Goal: Information Seeking & Learning: Learn about a topic

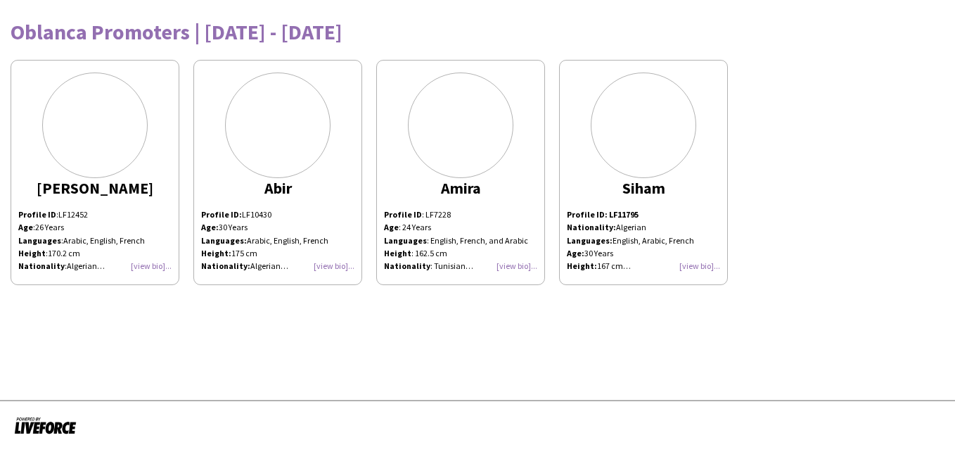
click at [153, 267] on div "Profile ID : LF12452 Age : 26 Years Languages : Arabic, English, French Height …" at bounding box center [94, 240] width 153 height 64
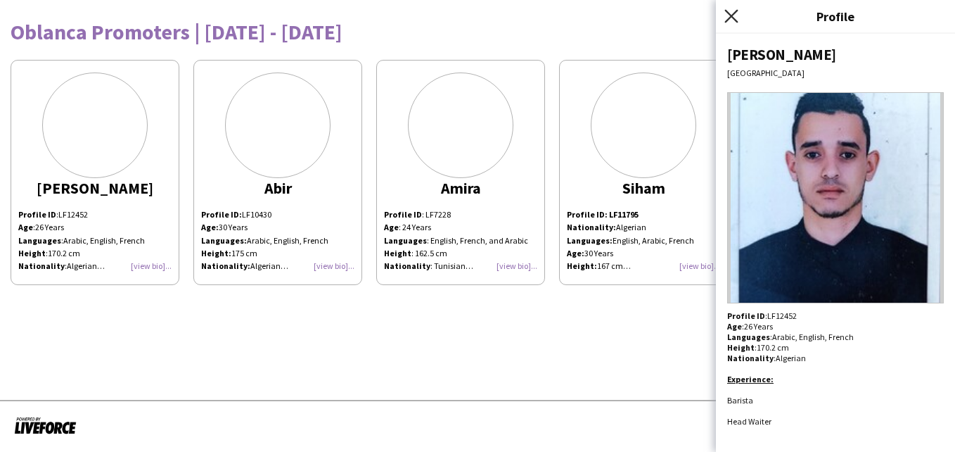
click at [731, 16] on icon at bounding box center [730, 15] width 13 height 13
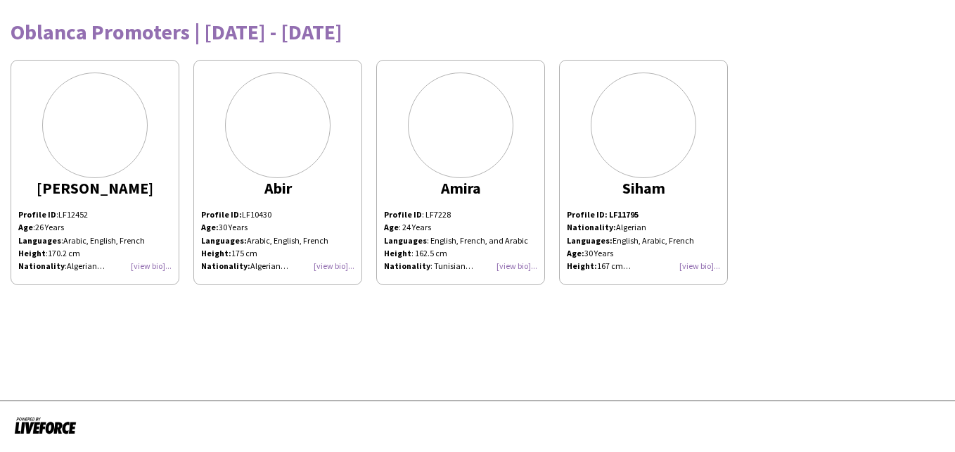
click at [98, 138] on div at bounding box center [95, 125] width 106 height 106
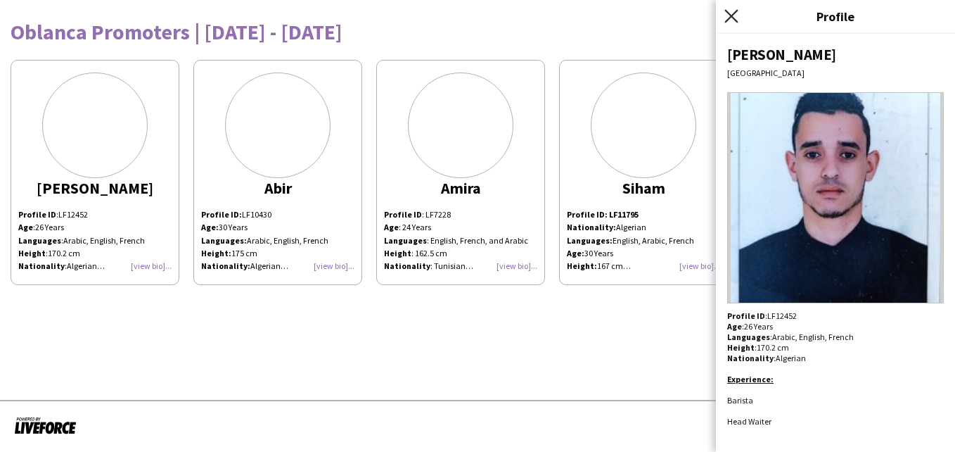
click at [735, 12] on icon at bounding box center [730, 15] width 13 height 13
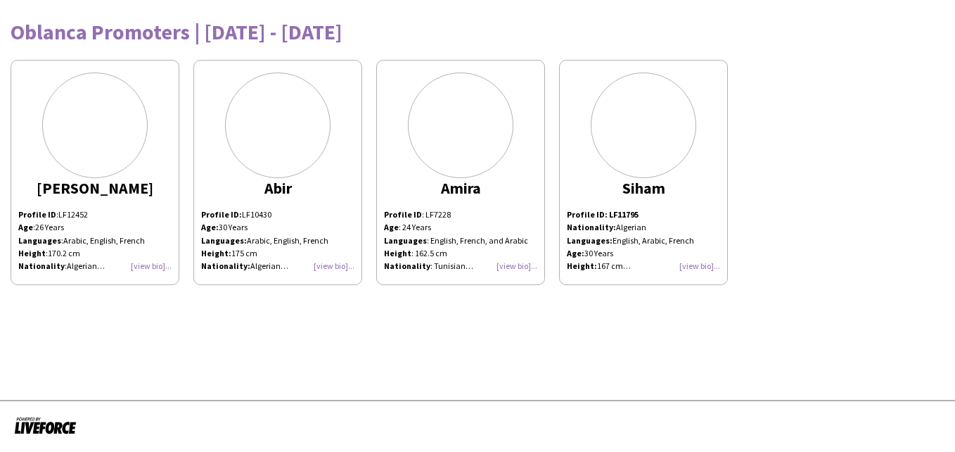
click at [324, 264] on div "Profile ID: LF10430 Age: 30 Years Languages: Arabic, English, French Height: 17…" at bounding box center [277, 240] width 153 height 64
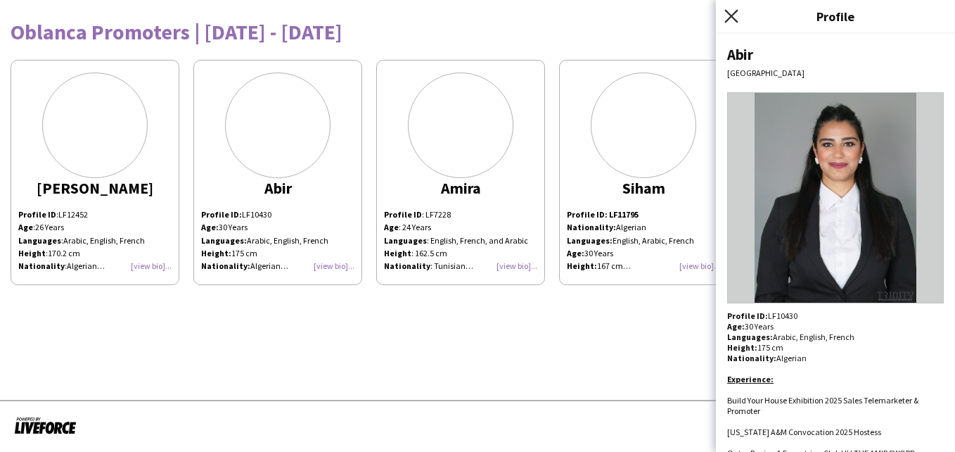
click at [734, 17] on icon "Close pop-in" at bounding box center [730, 15] width 13 height 13
